Goal: Task Accomplishment & Management: Manage account settings

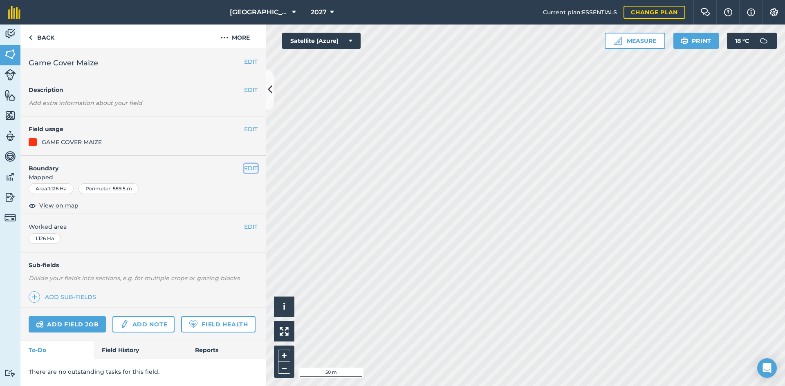
click at [250, 171] on button "EDIT" at bounding box center [250, 168] width 13 height 9
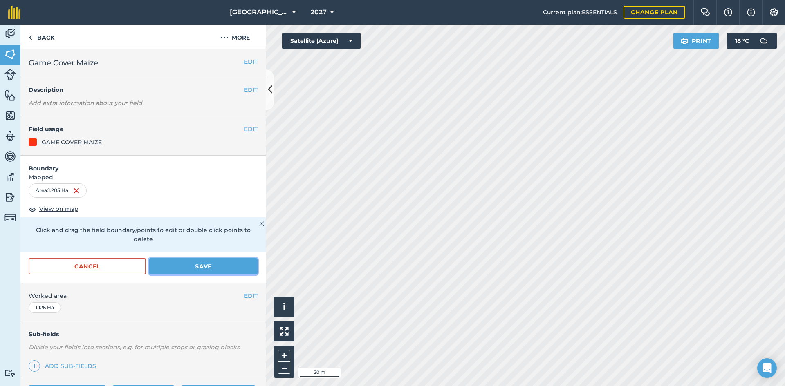
click at [210, 265] on button "Save" at bounding box center [203, 266] width 108 height 16
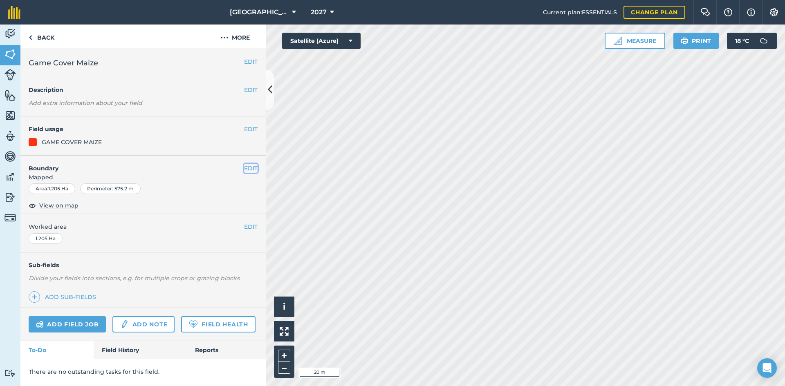
click at [248, 164] on button "EDIT" at bounding box center [250, 168] width 13 height 9
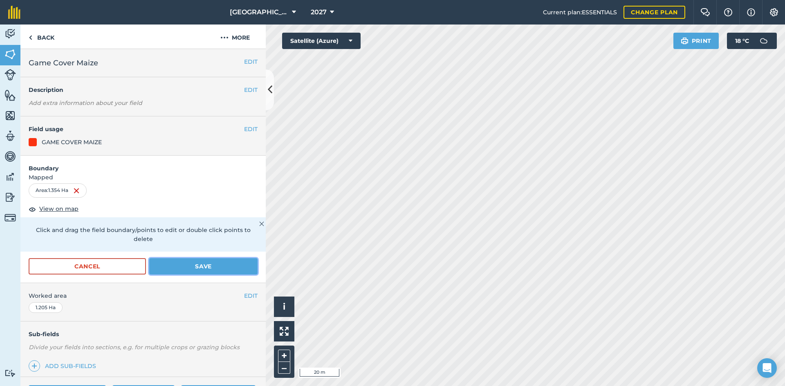
click at [219, 268] on button "Save" at bounding box center [203, 266] width 108 height 16
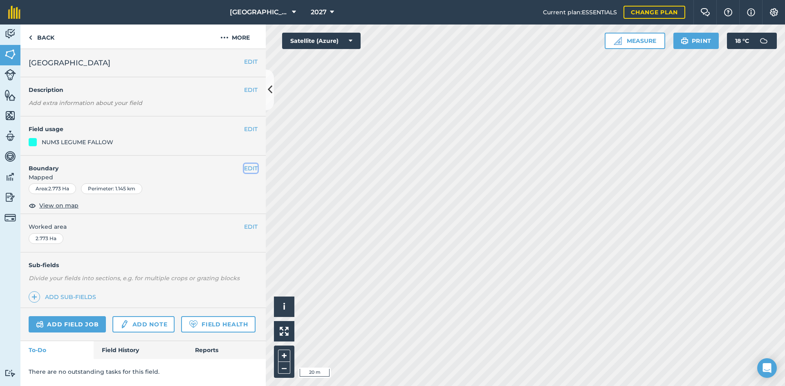
click at [248, 169] on button "EDIT" at bounding box center [250, 168] width 13 height 9
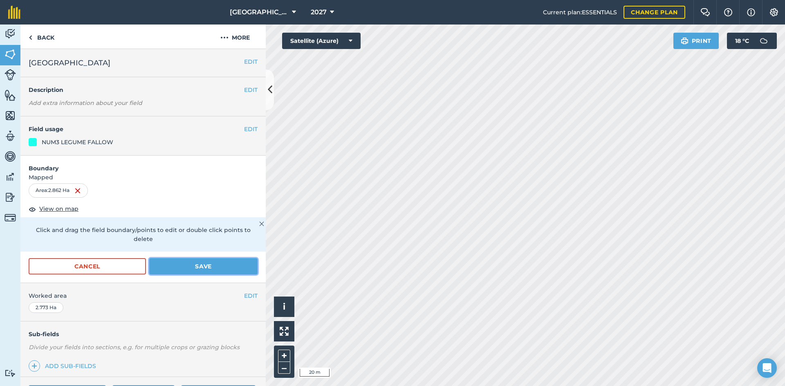
click at [228, 266] on button "Save" at bounding box center [203, 266] width 108 height 16
